Goal: Transaction & Acquisition: Purchase product/service

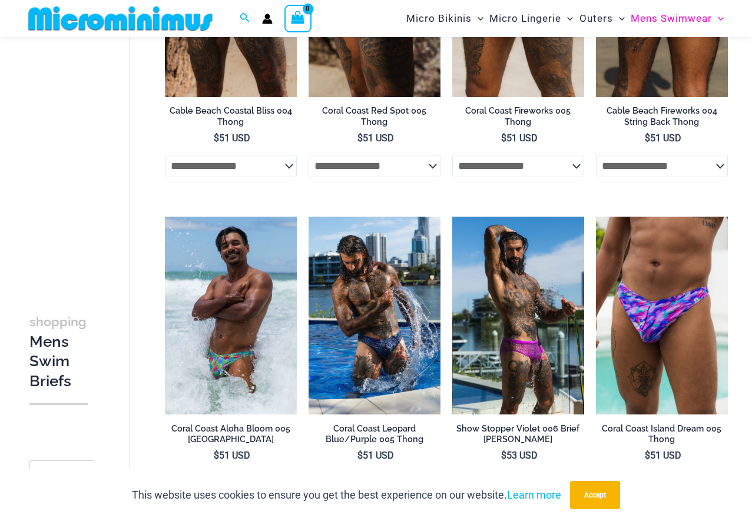
scroll to position [292, 0]
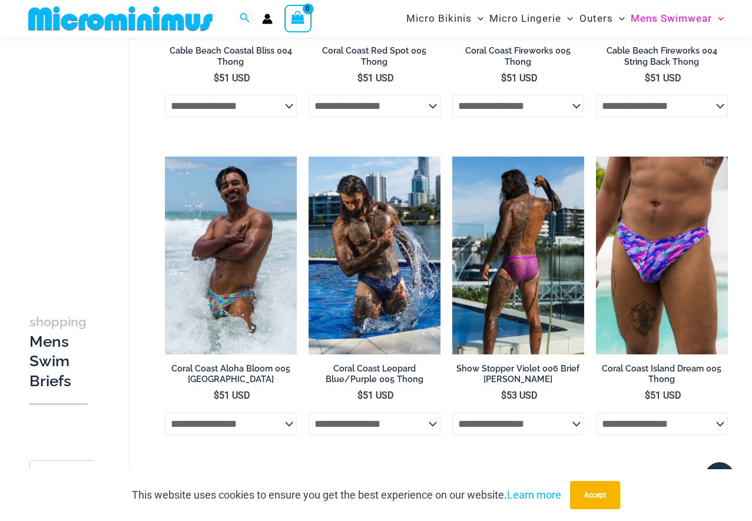
click at [515, 262] on img at bounding box center [518, 256] width 132 height 198
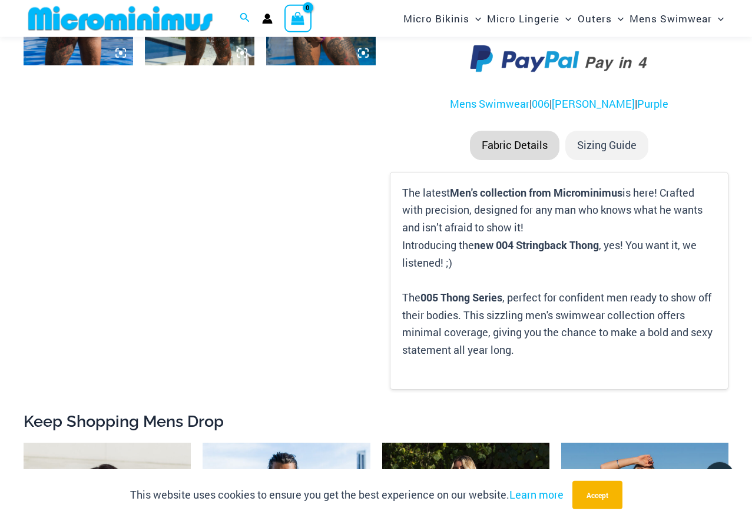
scroll to position [951, 0]
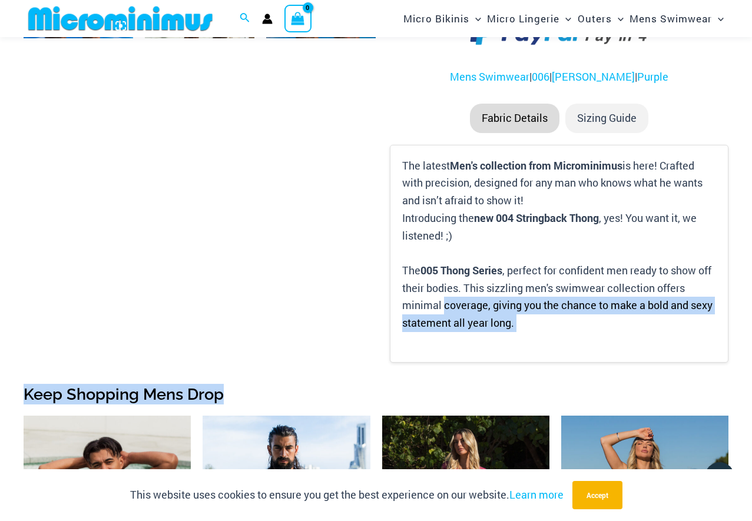
drag, startPoint x: 515, startPoint y: 360, endPoint x: 496, endPoint y: 300, distance: 63.1
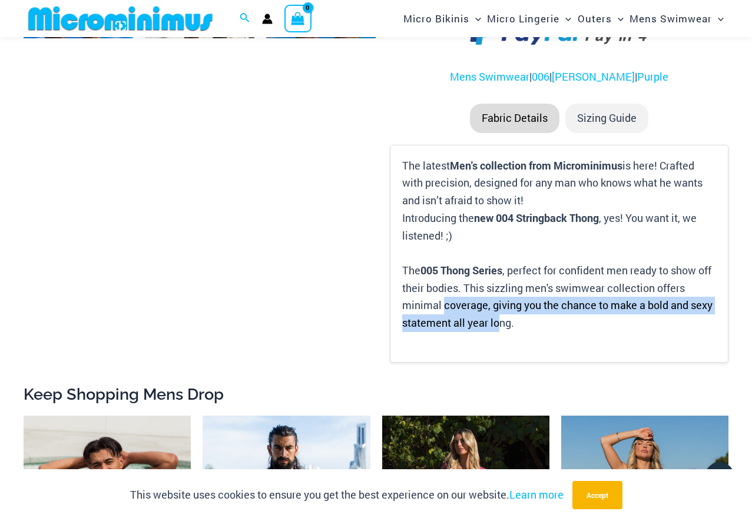
click at [498, 331] on div "The latest Men's collection from Microminimus is here! Crafted with precision, …" at bounding box center [559, 254] width 339 height 219
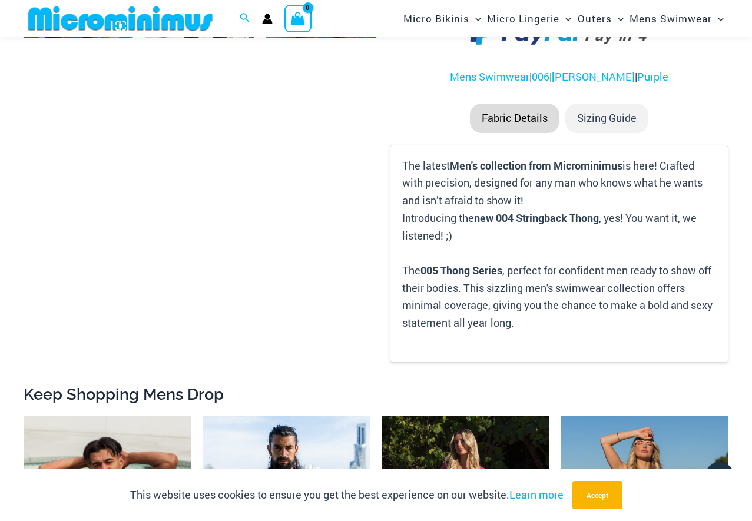
click at [603, 343] on div "The latest Men's collection from Microminimus is here! Crafted with precision, …" at bounding box center [559, 254] width 339 height 219
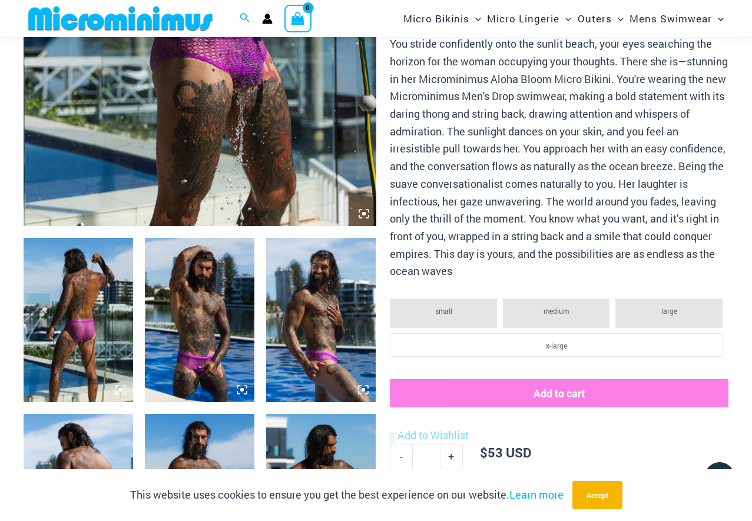
scroll to position [0, 0]
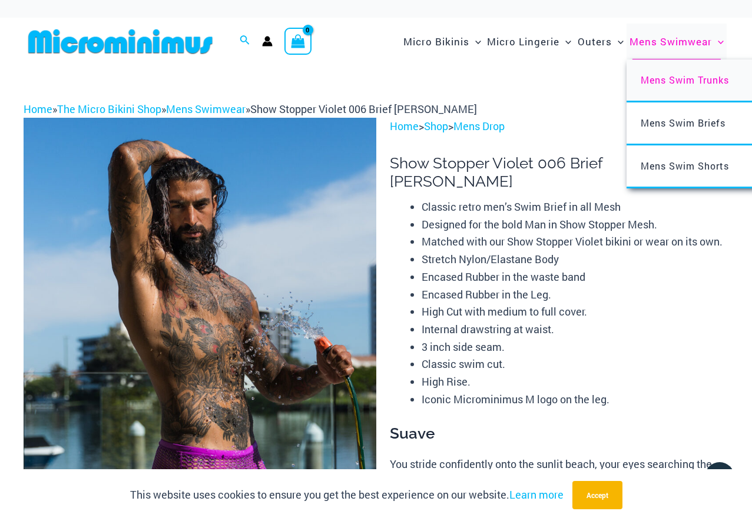
click at [681, 85] on span "Mens Swim Trunks" at bounding box center [685, 80] width 88 height 12
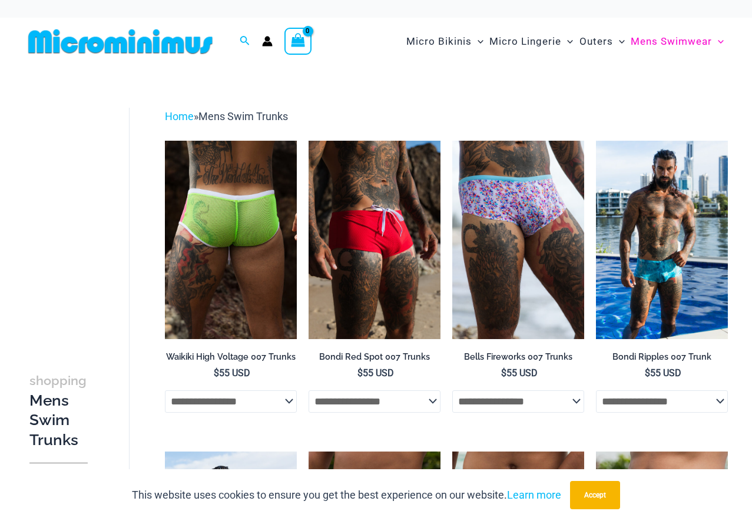
click at [239, 236] on img at bounding box center [231, 240] width 132 height 198
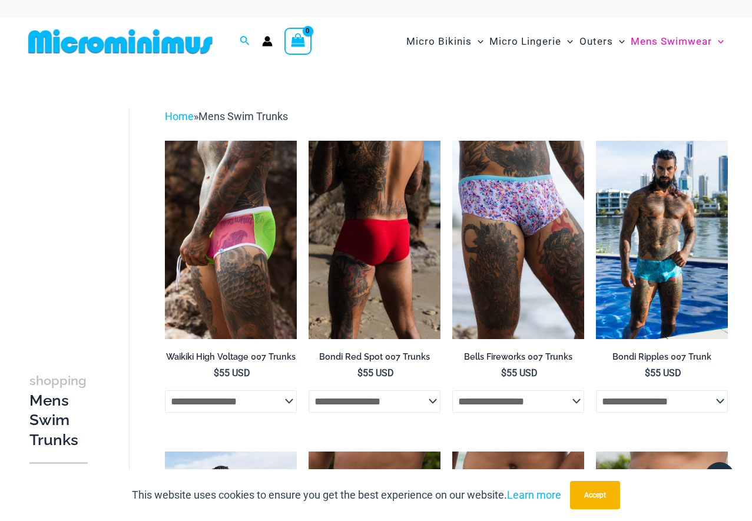
click at [390, 276] on img at bounding box center [375, 240] width 132 height 198
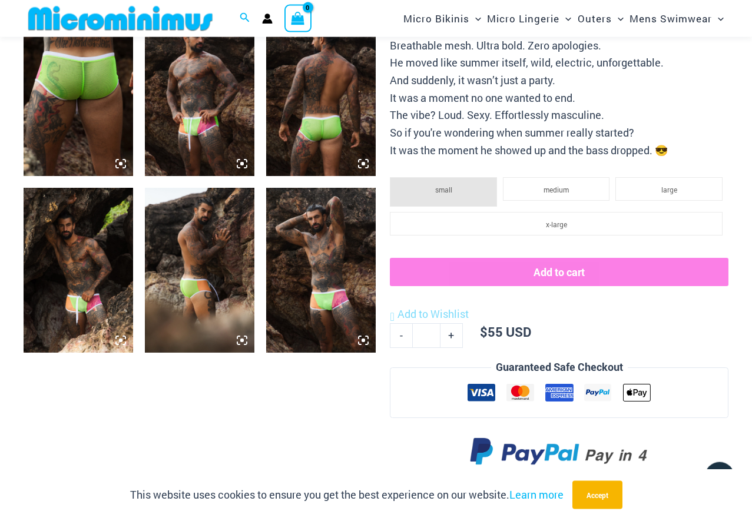
scroll to position [652, 0]
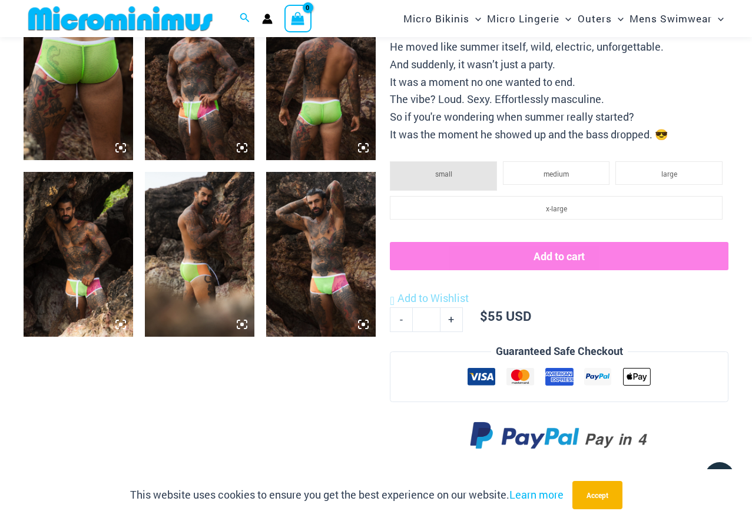
click at [306, 288] on img at bounding box center [321, 254] width 110 height 164
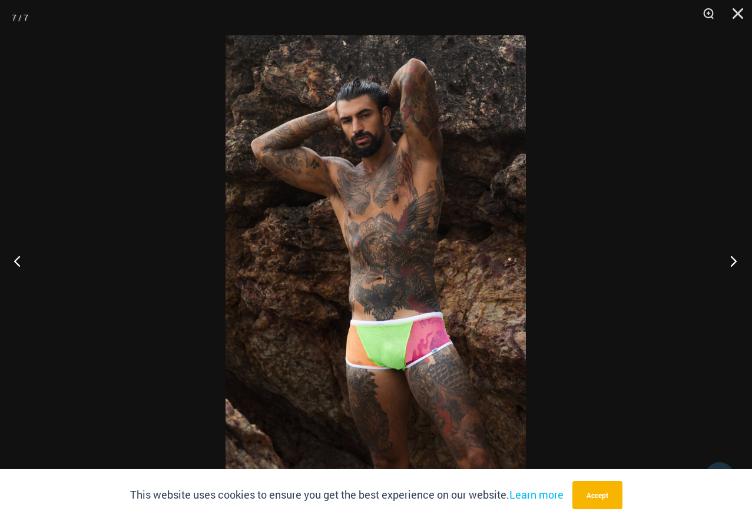
click at [734, 264] on button "Next" at bounding box center [730, 260] width 44 height 59
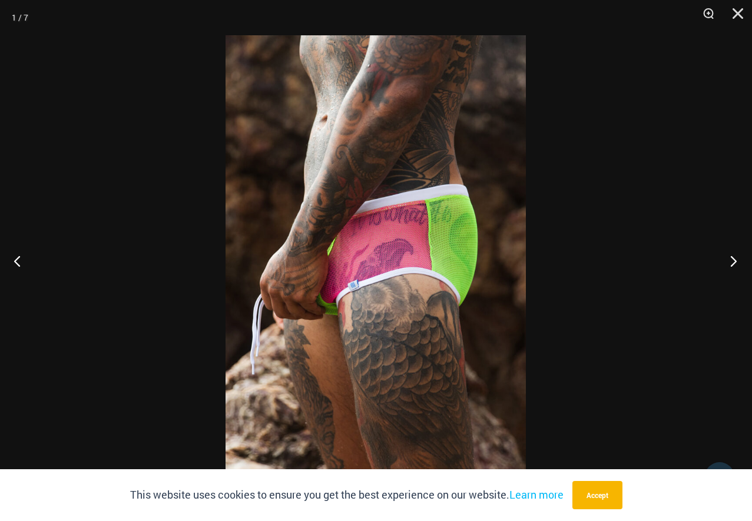
click at [734, 264] on button "Next" at bounding box center [730, 260] width 44 height 59
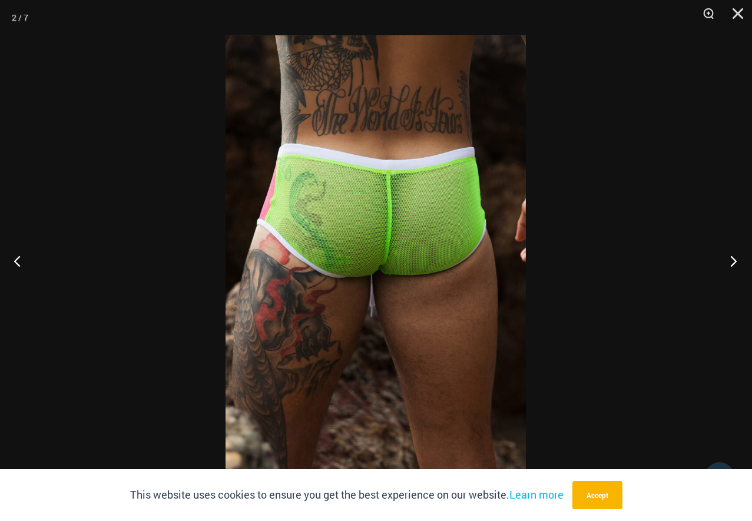
click at [734, 264] on button "Next" at bounding box center [730, 260] width 44 height 59
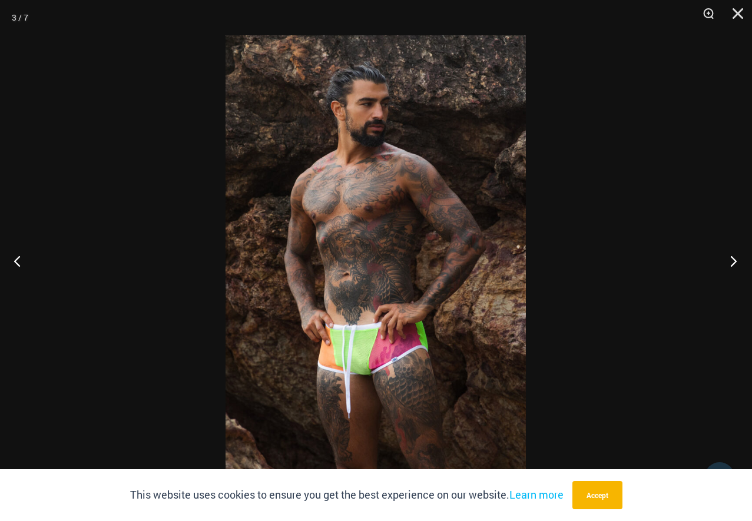
click at [734, 264] on button "Next" at bounding box center [730, 260] width 44 height 59
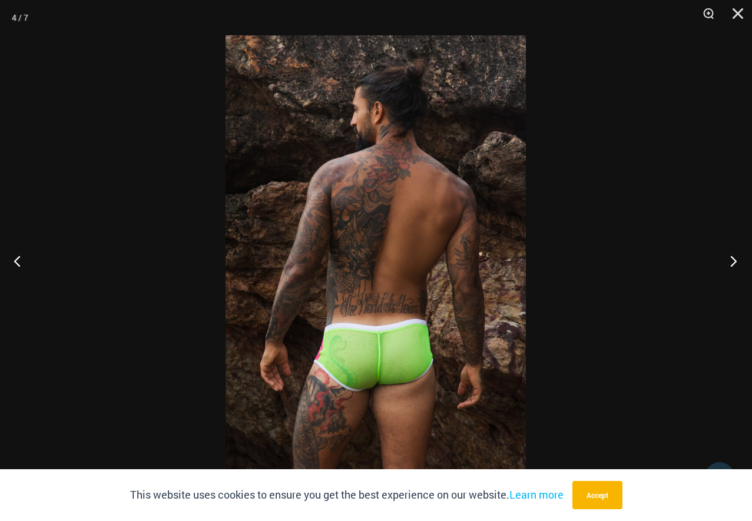
click at [734, 264] on button "Next" at bounding box center [730, 260] width 44 height 59
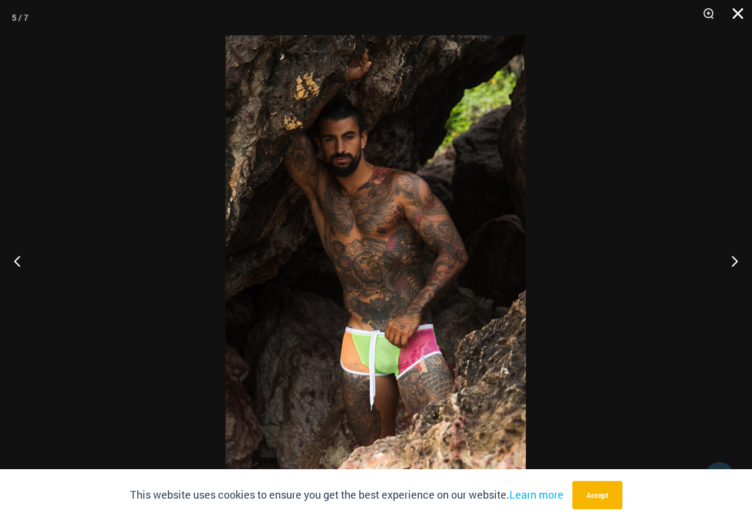
click at [739, 9] on button "Close" at bounding box center [733, 17] width 29 height 35
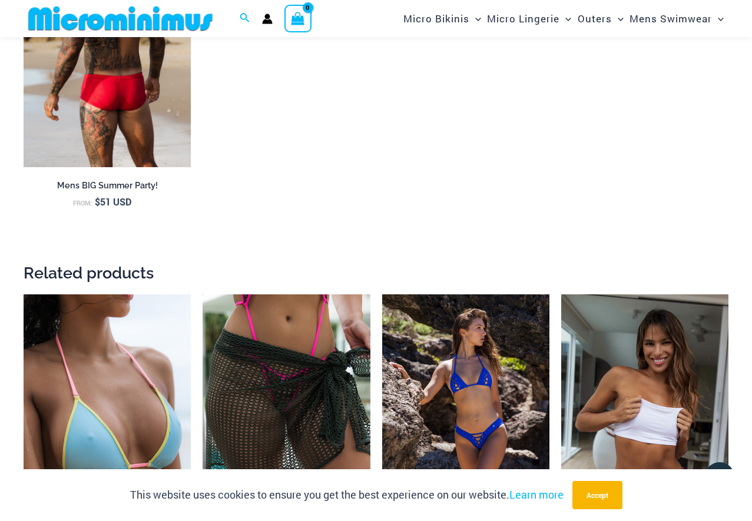
scroll to position [1613, 0]
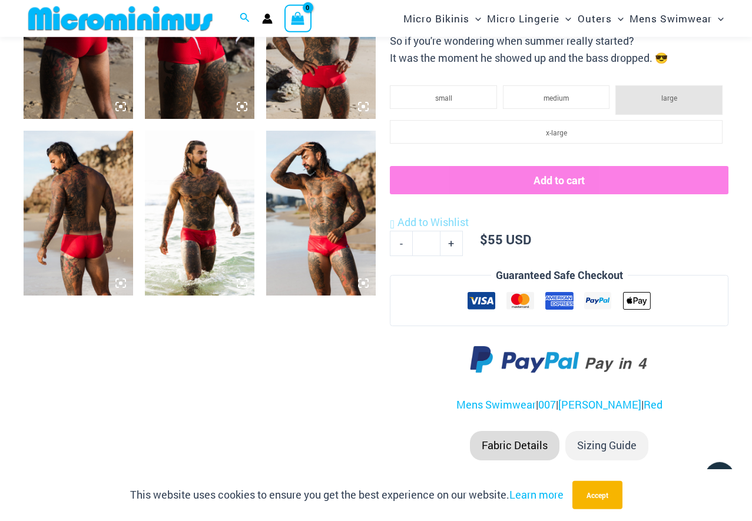
scroll to position [710, 0]
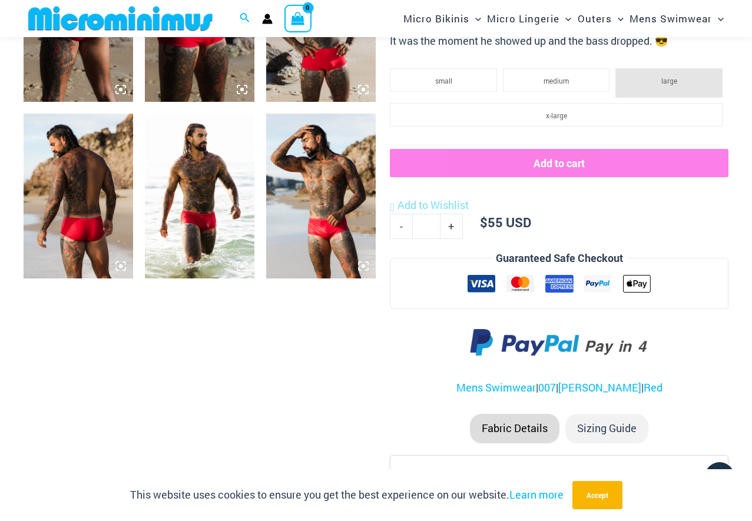
click at [320, 226] on img at bounding box center [321, 196] width 110 height 164
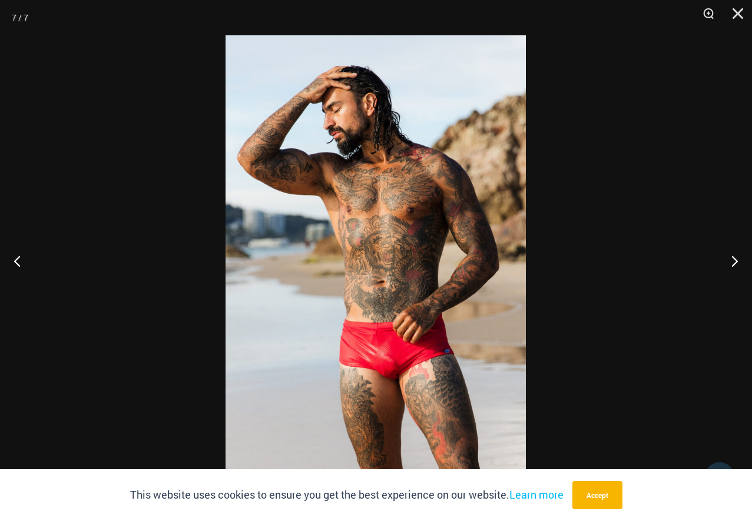
click at [349, 229] on img at bounding box center [376, 260] width 300 height 451
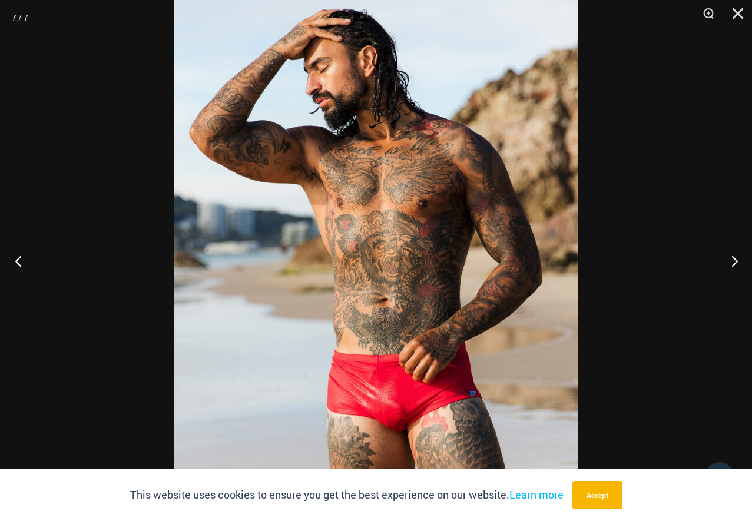
click at [19, 262] on button "Previous" at bounding box center [22, 260] width 44 height 59
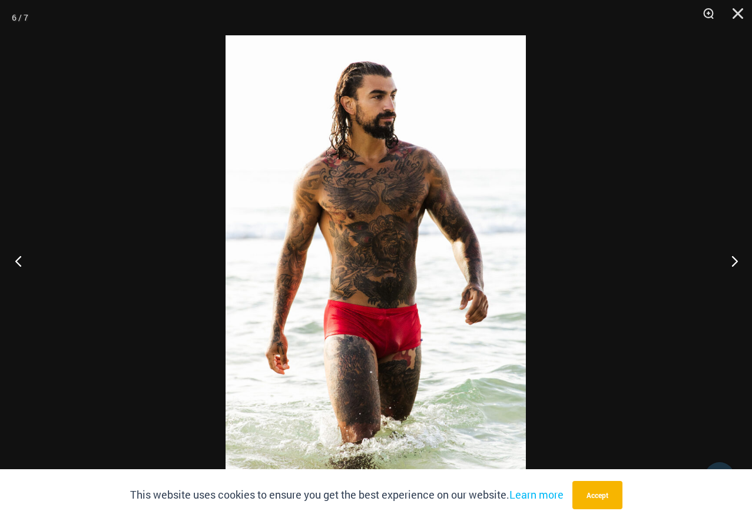
click at [19, 262] on button "Previous" at bounding box center [22, 260] width 44 height 59
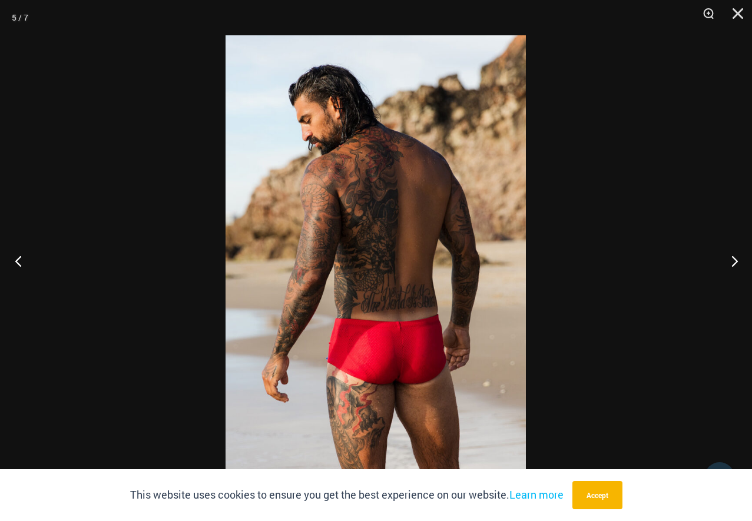
click at [19, 262] on button "Previous" at bounding box center [22, 260] width 44 height 59
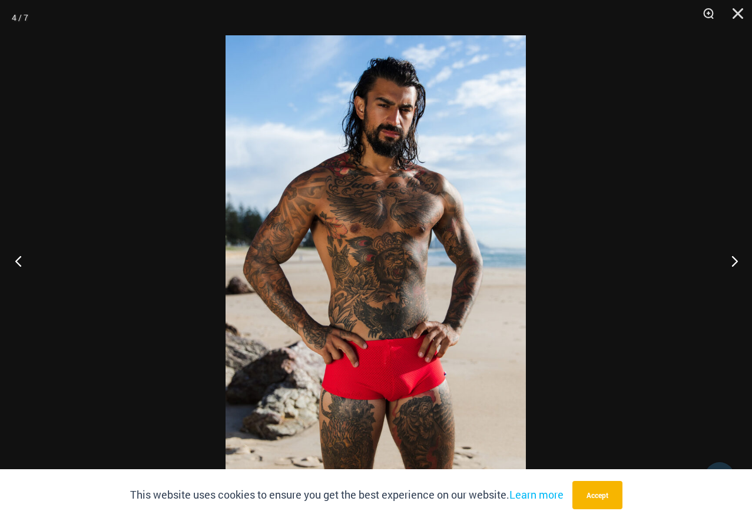
click at [19, 262] on button "Previous" at bounding box center [22, 260] width 44 height 59
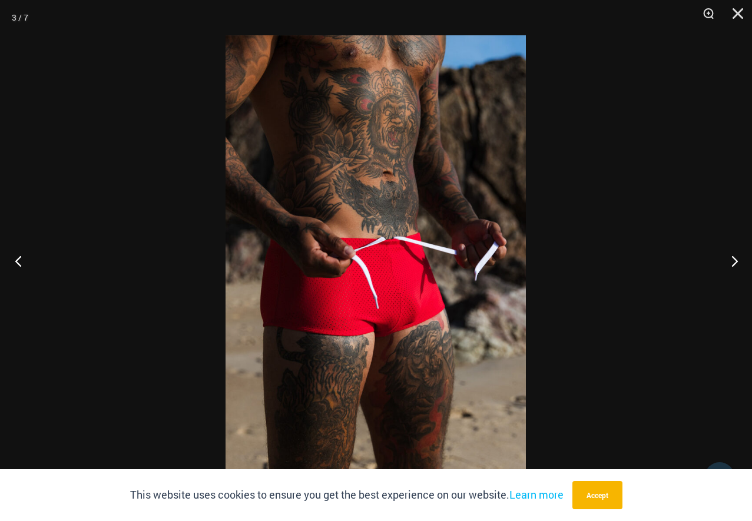
click at [19, 262] on button "Previous" at bounding box center [22, 260] width 44 height 59
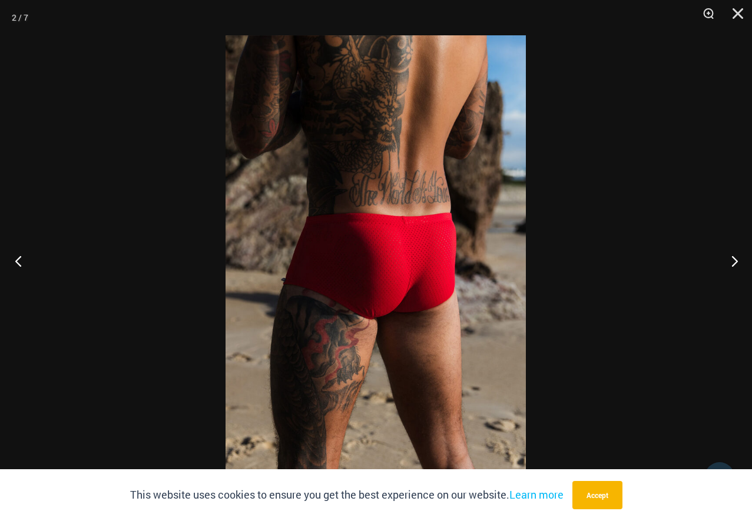
click at [19, 262] on button "Previous" at bounding box center [22, 260] width 44 height 59
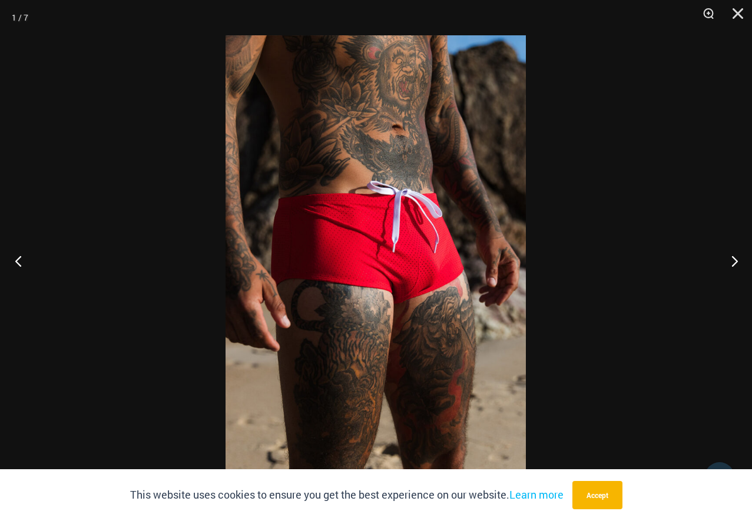
click at [19, 262] on button "Previous" at bounding box center [22, 260] width 44 height 59
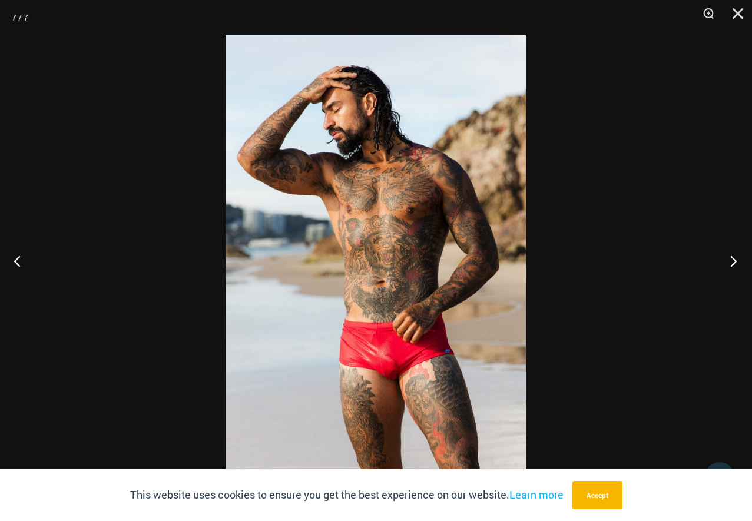
click at [735, 262] on button "Next" at bounding box center [730, 260] width 44 height 59
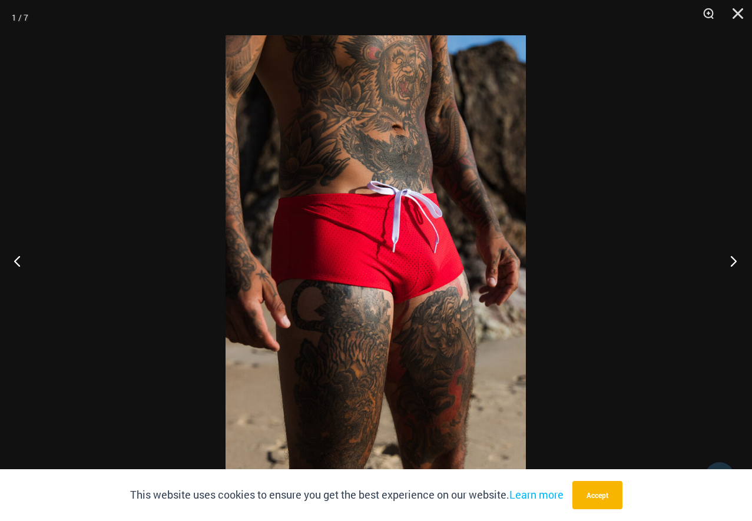
click at [735, 262] on button "Next" at bounding box center [730, 260] width 44 height 59
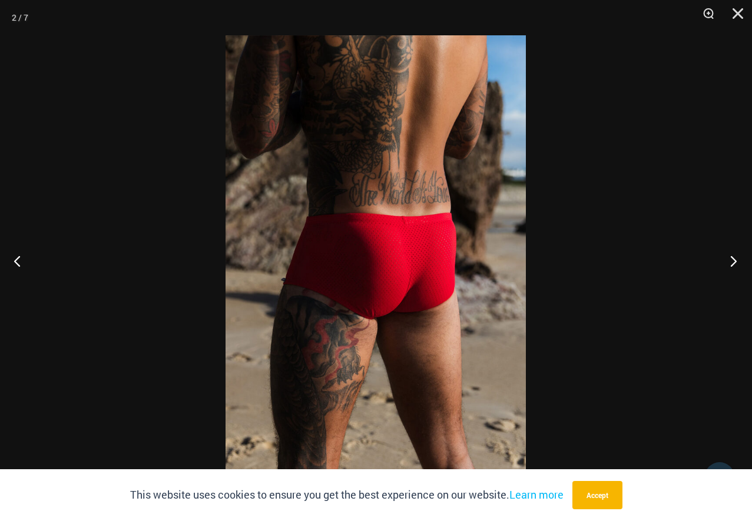
click at [735, 262] on button "Next" at bounding box center [730, 260] width 44 height 59
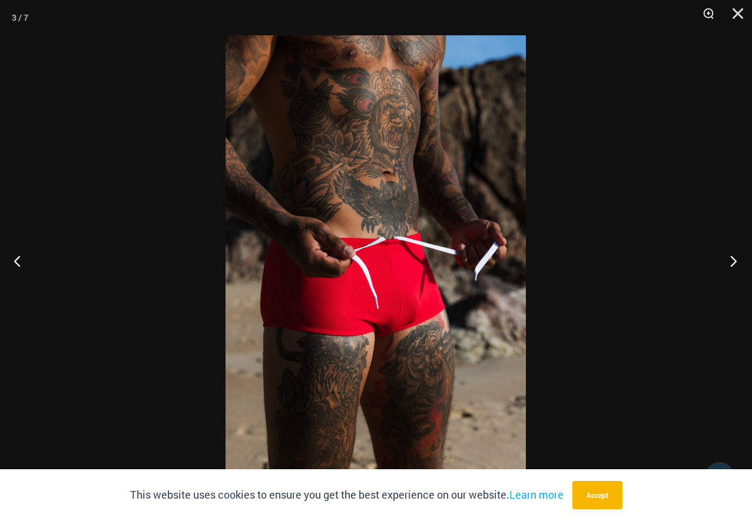
click at [735, 262] on button "Next" at bounding box center [730, 260] width 44 height 59
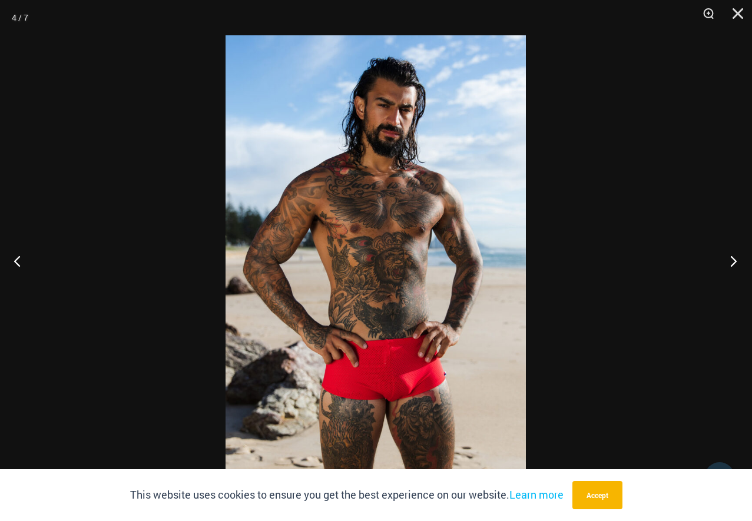
click at [735, 262] on button "Next" at bounding box center [730, 260] width 44 height 59
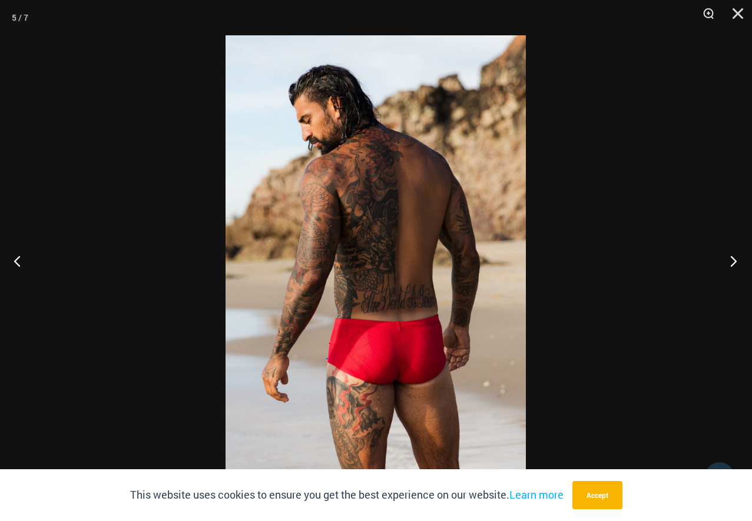
click at [735, 262] on button "Next" at bounding box center [730, 260] width 44 height 59
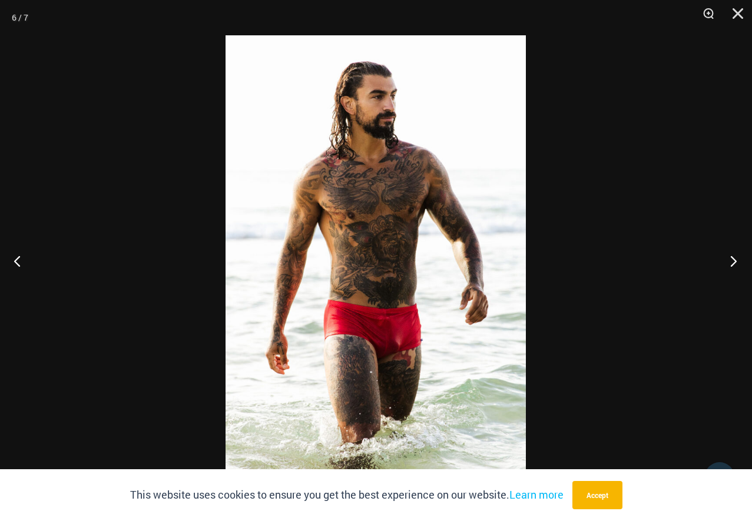
click at [735, 262] on button "Next" at bounding box center [730, 260] width 44 height 59
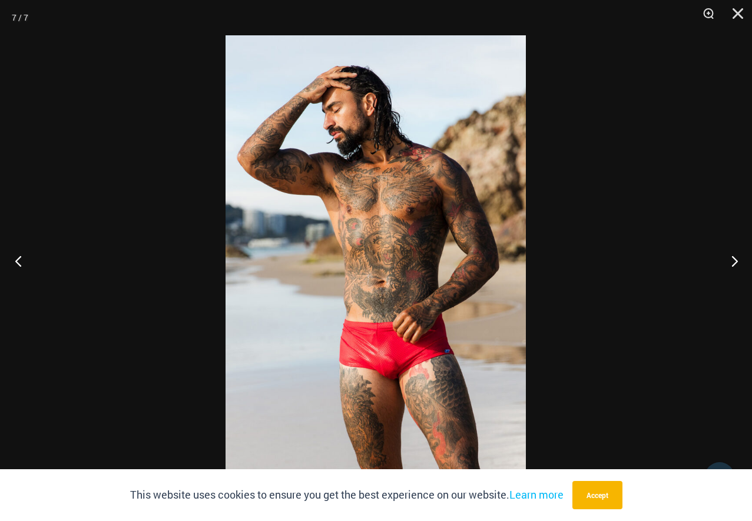
click at [12, 259] on button "Previous" at bounding box center [22, 260] width 44 height 59
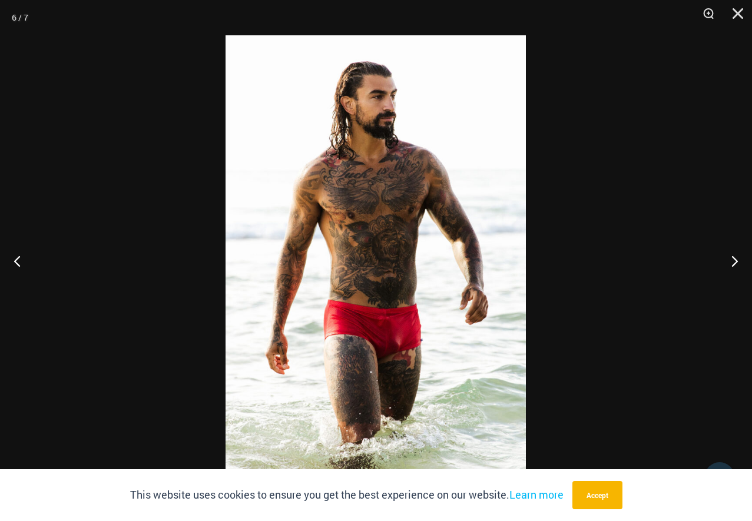
click at [353, 225] on img at bounding box center [376, 260] width 300 height 451
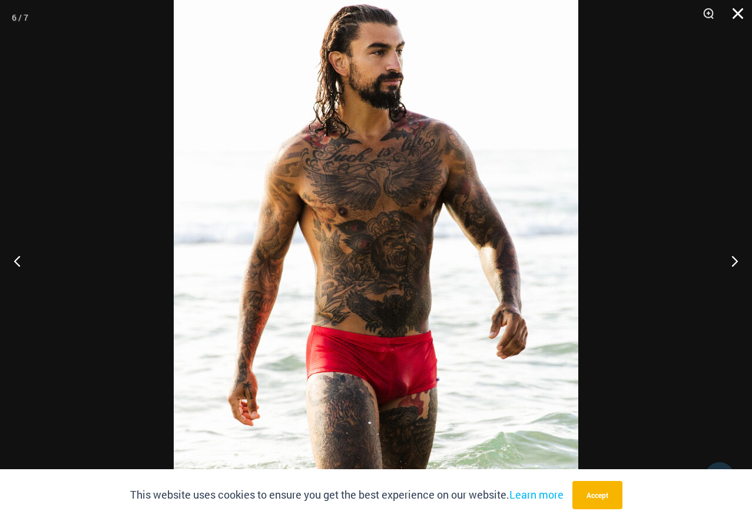
click at [743, 13] on button "Close" at bounding box center [733, 17] width 29 height 35
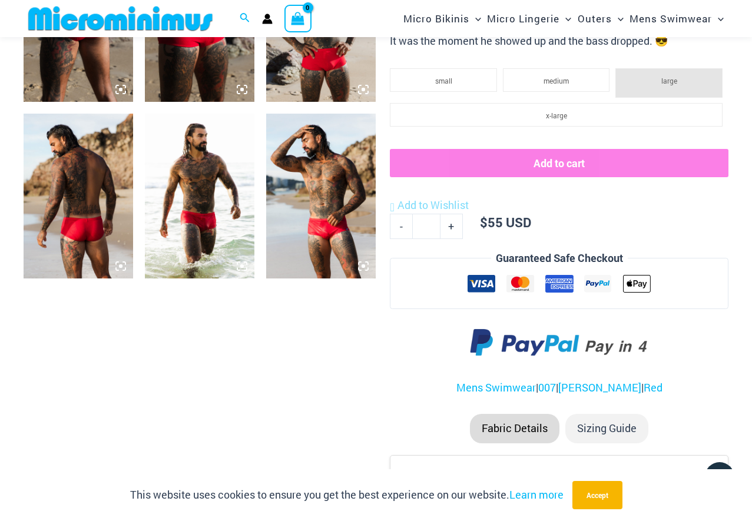
scroll to position [470, 0]
